Goal: Transaction & Acquisition: Purchase product/service

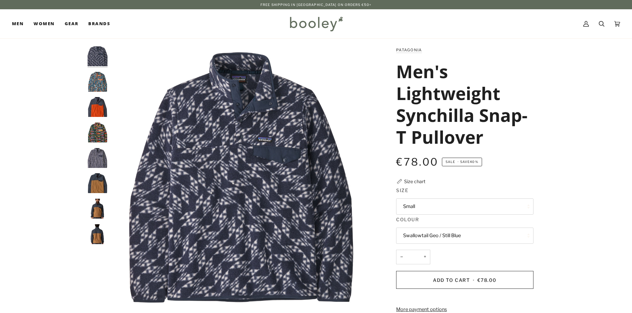
click at [452, 206] on button "Small" at bounding box center [464, 207] width 137 height 16
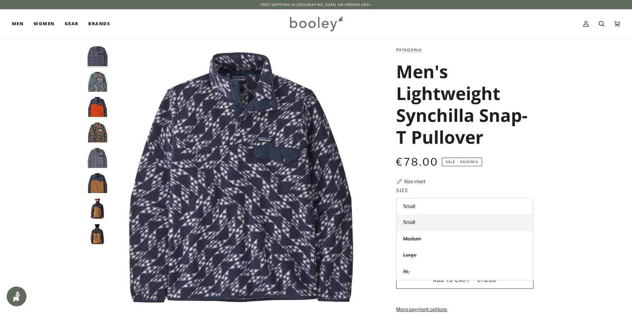
click at [567, 205] on div "Zoom Zoom" at bounding box center [316, 250] width 632 height 409
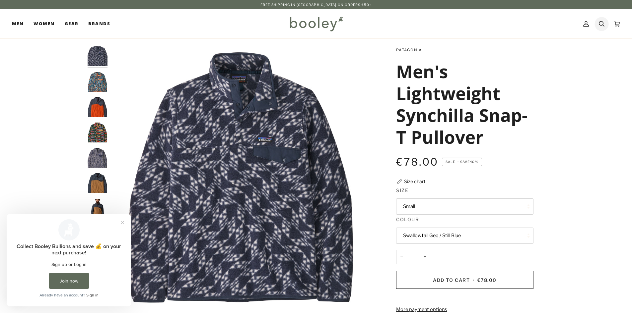
click at [602, 22] on icon at bounding box center [601, 24] width 6 height 10
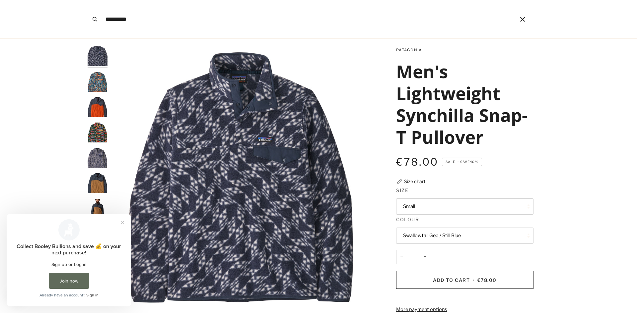
type input "*********"
click at [88, 0] on button "Search" at bounding box center [95, 19] width 15 height 38
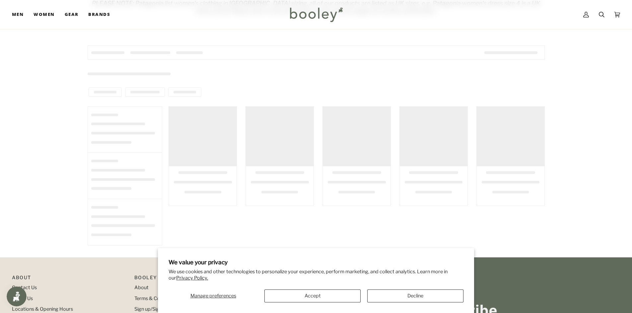
scroll to position [99, 0]
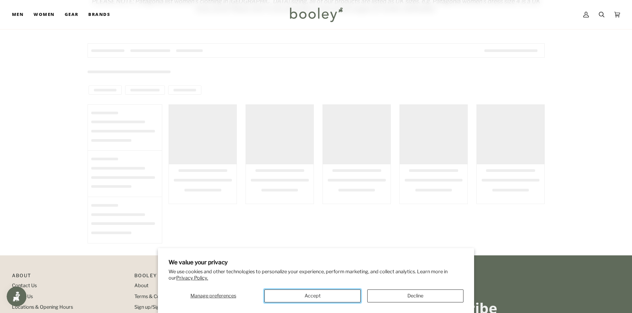
click at [333, 298] on button "Accept" at bounding box center [312, 296] width 96 height 13
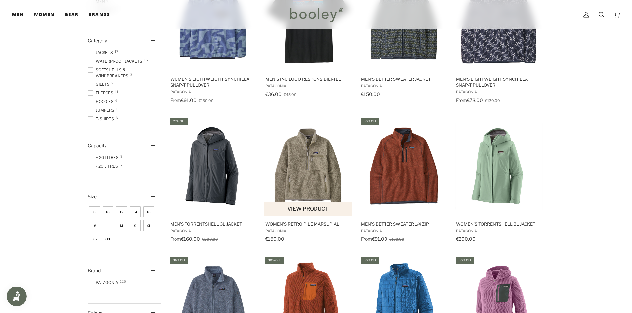
scroll to position [199, 0]
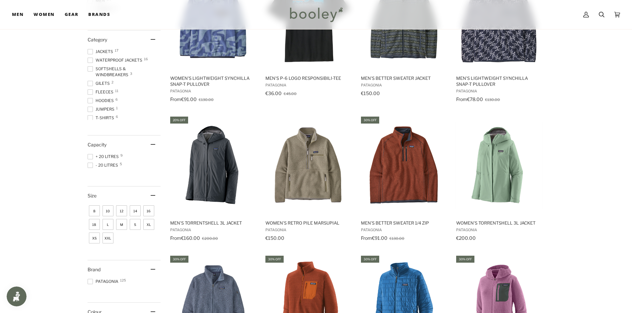
click at [107, 222] on span "L" at bounding box center [107, 224] width 11 height 11
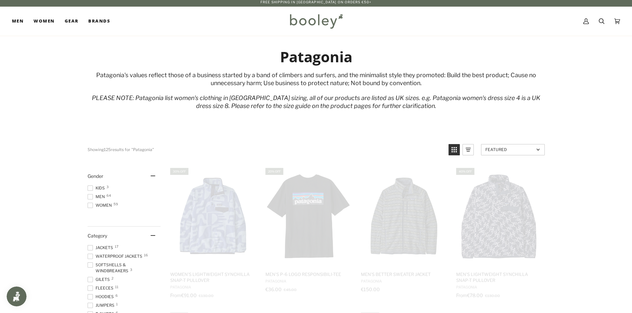
scroll to position [0, 0]
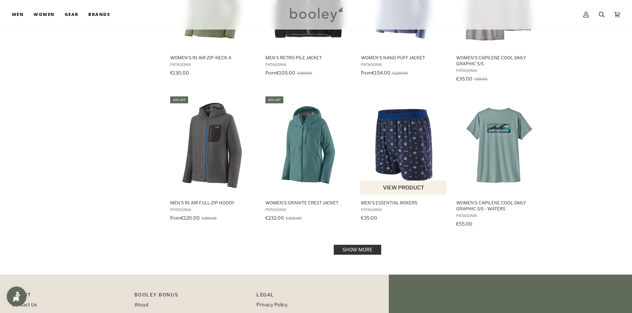
scroll to position [651, 0]
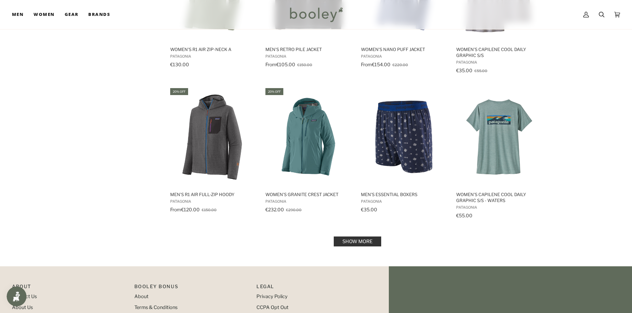
click at [368, 244] on link "Show more" at bounding box center [357, 242] width 47 height 10
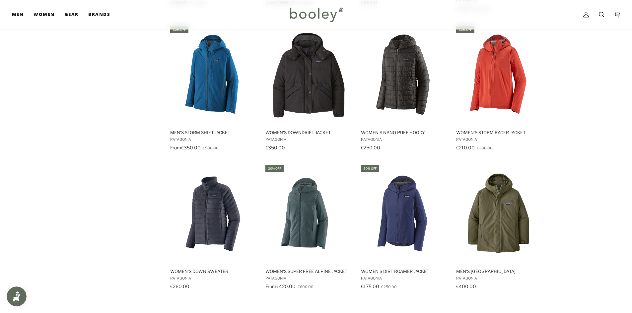
scroll to position [1347, 0]
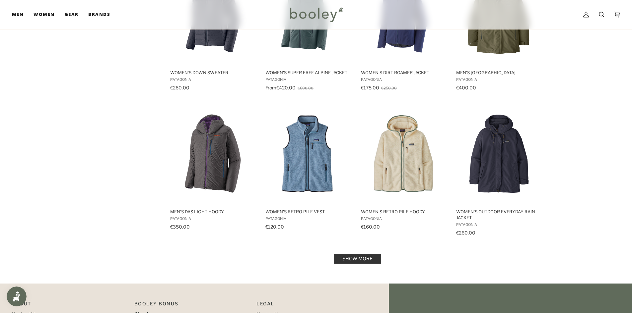
click at [350, 262] on link "Show more" at bounding box center [357, 259] width 47 height 10
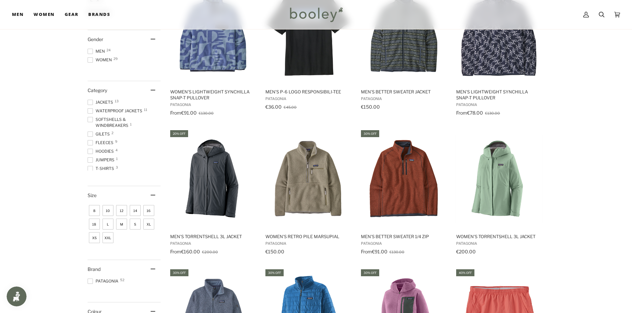
scroll to position [199, 0]
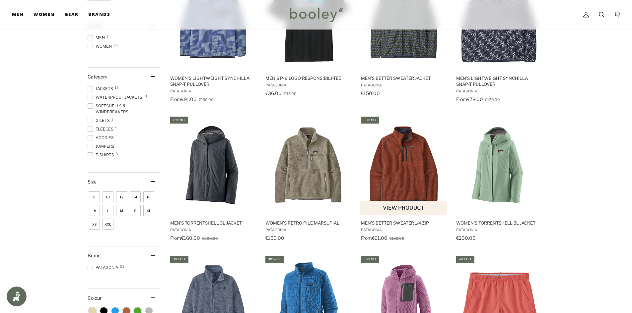
click at [410, 168] on img "Men's Better Sweater 1/4 Zip" at bounding box center [404, 166] width 88 height 88
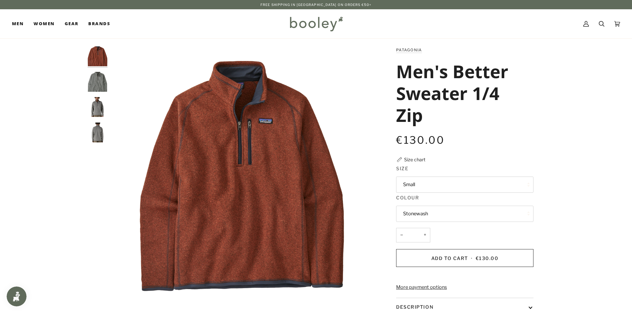
click at [439, 179] on button "Small" at bounding box center [464, 185] width 137 height 16
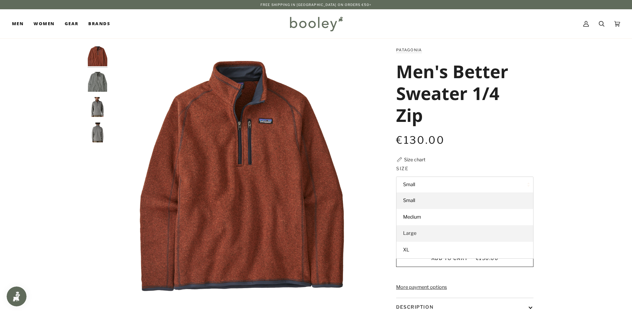
click at [430, 232] on link "Large" at bounding box center [464, 233] width 137 height 17
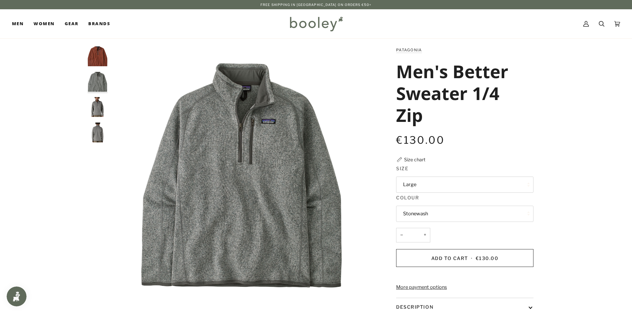
click at [436, 219] on button "Stonewash" at bounding box center [464, 214] width 137 height 16
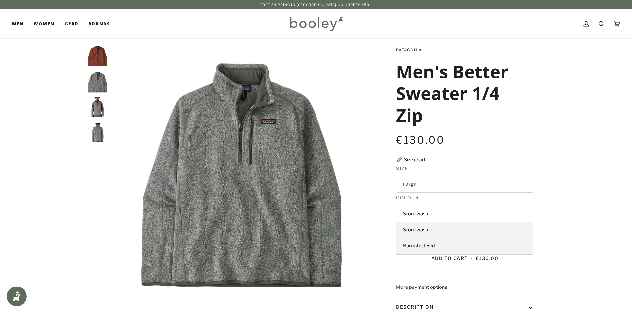
click at [442, 245] on link "Burnished Red" at bounding box center [464, 246] width 137 height 17
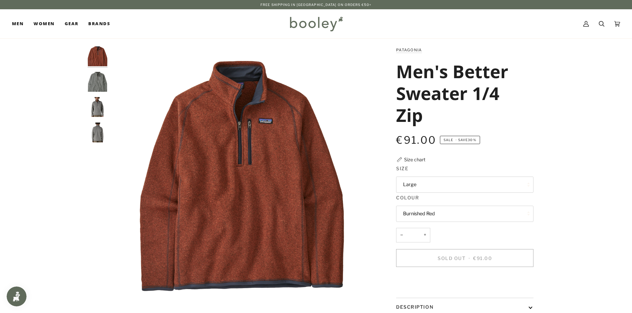
click at [431, 186] on button "Large" at bounding box center [464, 185] width 137 height 16
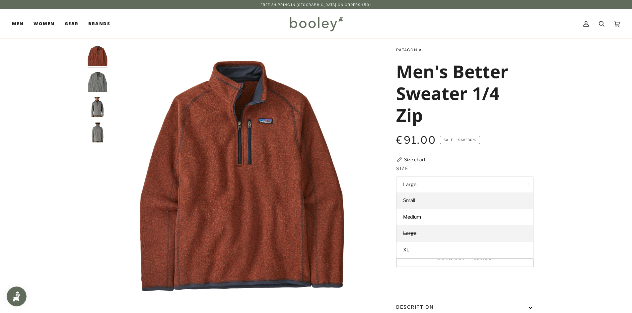
click at [432, 203] on link "Small" at bounding box center [464, 201] width 137 height 17
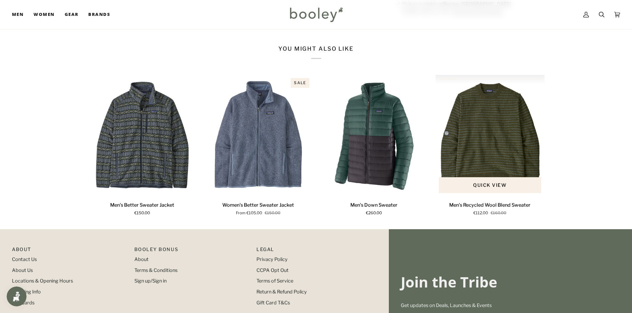
scroll to position [199, 0]
